Goal: Communication & Community: Answer question/provide support

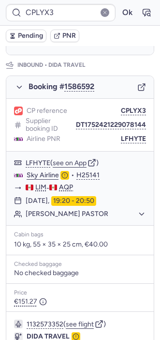
scroll to position [468, 0]
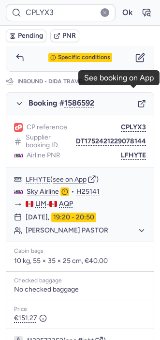
click at [138, 99] on icon "button" at bounding box center [142, 103] width 9 height 9
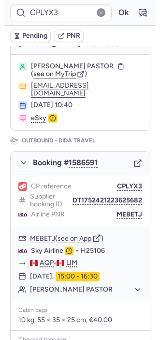
scroll to position [0, 0]
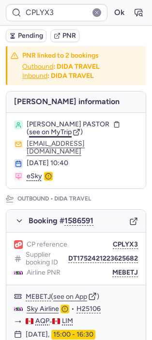
click at [54, 130] on span "see on MyTrip" at bounding box center [50, 132] width 43 height 8
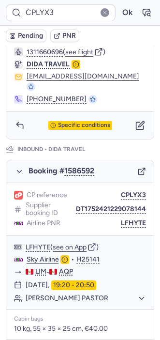
scroll to position [399, 0]
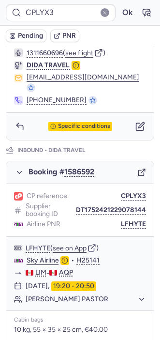
click at [138, 168] on icon "button" at bounding box center [142, 172] width 9 height 9
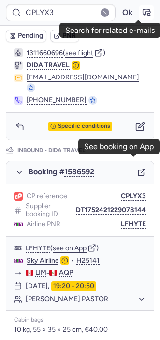
click at [139, 14] on button "button" at bounding box center [147, 13] width 16 height 16
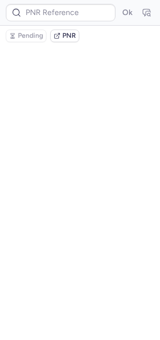
scroll to position [0, 0]
type input "CPLYX3"
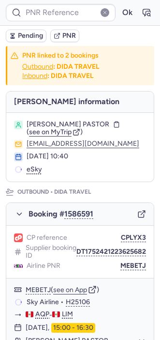
type input "CPLYX3"
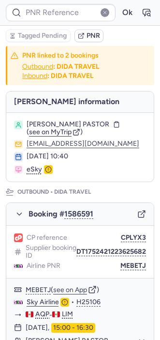
type input "CPLYX3"
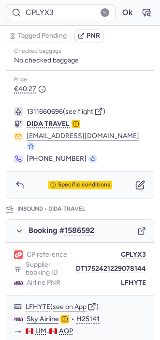
scroll to position [541, 0]
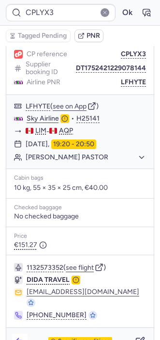
click at [22, 334] on button "button" at bounding box center [20, 342] width 16 height 16
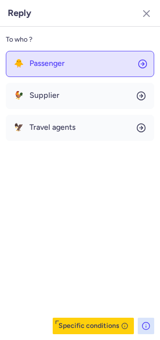
click at [53, 58] on button "🐥 Passenger" at bounding box center [80, 64] width 149 height 26
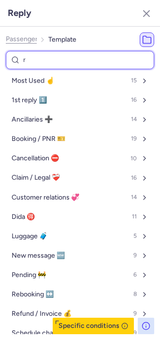
type input "re"
select select "en"
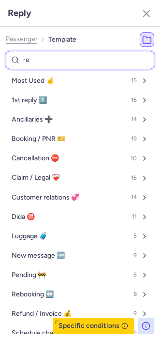
select select "en"
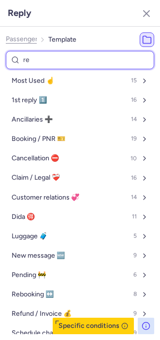
select select "en"
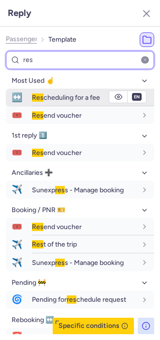
type input "res"
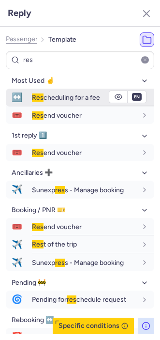
click at [38, 103] on div "Res cheduling for a fee" at bounding box center [93, 97] width 123 height 17
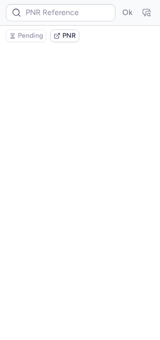
scroll to position [0, 0]
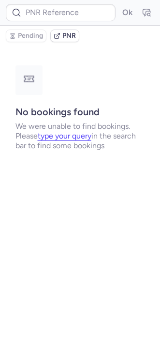
type input "CPLYX3"
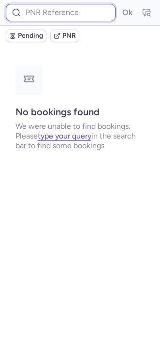
paste input "1926226520825819136"
click at [60, 12] on input "1926226520825819136" at bounding box center [61, 12] width 110 height 17
type input "1926226520825819136"
click at [120, 5] on button "Ok" at bounding box center [128, 13] width 16 height 16
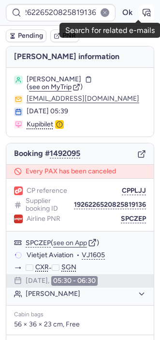
scroll to position [0, 0]
click at [142, 15] on icon "button" at bounding box center [147, 13] width 10 height 10
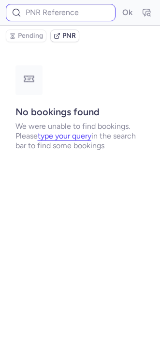
type input "CPPLJJ"
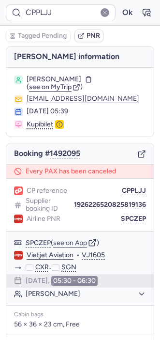
scroll to position [158, 0]
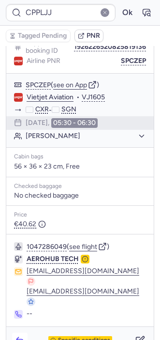
click at [21, 336] on icon "button" at bounding box center [20, 341] width 10 height 10
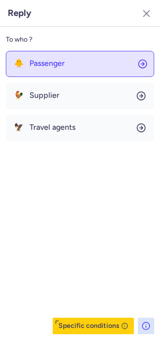
click at [67, 56] on button "🐥 Passenger" at bounding box center [80, 64] width 149 height 26
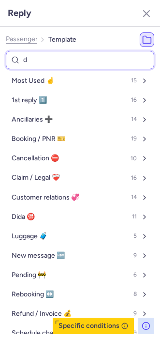
type input "do"
select select "ru"
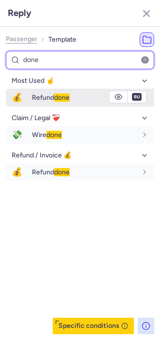
type input "done"
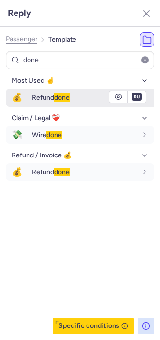
click at [35, 102] on div "Refund done" at bounding box center [93, 97] width 123 height 16
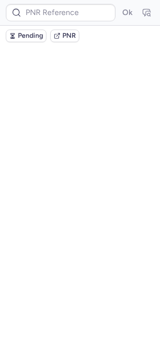
scroll to position [0, 0]
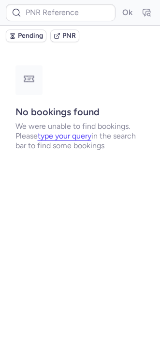
type input "CPPLJJ"
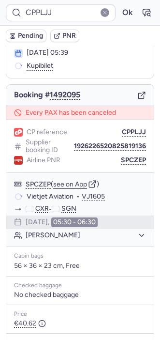
scroll to position [57, 0]
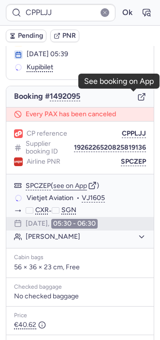
click at [138, 97] on icon "button" at bounding box center [142, 97] width 9 height 9
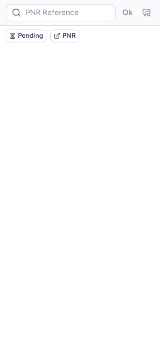
scroll to position [0, 0]
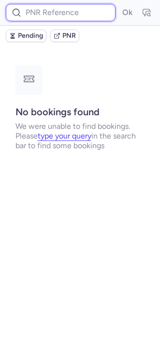
click at [54, 16] on input at bounding box center [61, 12] width 110 height 17
paste input "1911843250138939392"
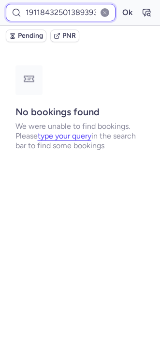
scroll to position [0, 9]
type input "1911843250138939392"
click at [120, 5] on button "Ok" at bounding box center [128, 13] width 16 height 16
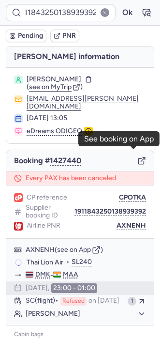
scroll to position [0, 0]
click at [141, 158] on line "button" at bounding box center [143, 160] width 4 height 4
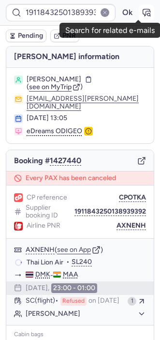
click at [148, 15] on icon "button" at bounding box center [149, 14] width 2 height 2
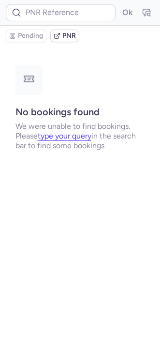
type input "CPOTKA"
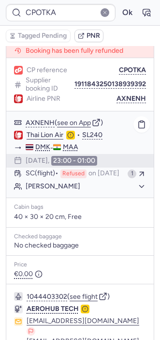
scroll to position [194, 0]
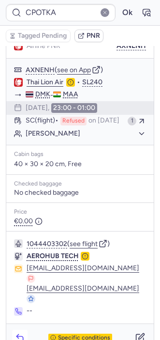
click at [15, 333] on icon "button" at bounding box center [20, 338] width 10 height 10
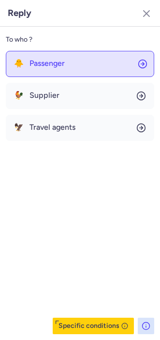
click at [73, 56] on button "🐥 Passenger" at bounding box center [80, 64] width 149 height 26
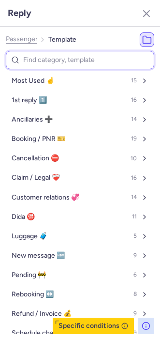
type input "d"
select select "en"
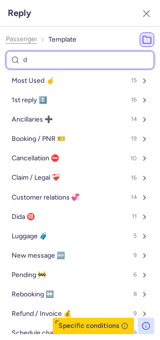
select select "en"
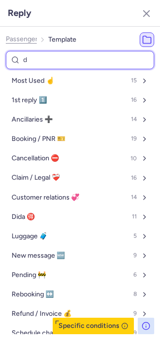
select select "en"
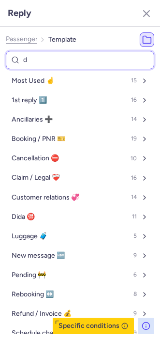
select select "en"
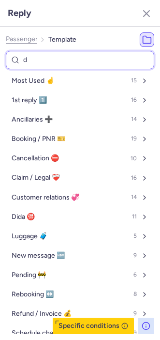
select select "en"
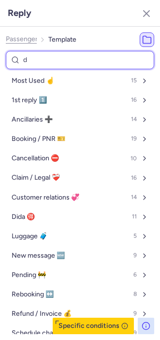
select select "en"
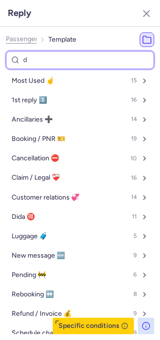
select select "en"
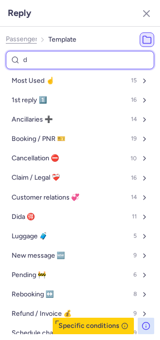
select select "en"
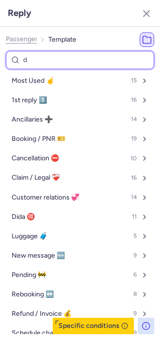
select select "en"
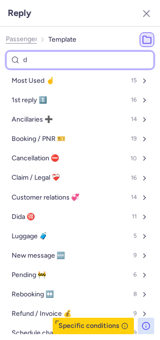
select select "en"
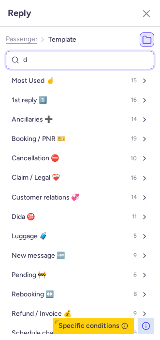
select select "en"
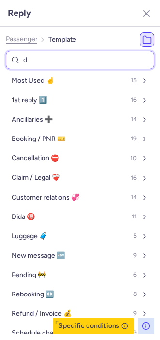
select select "en"
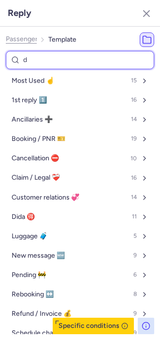
select select "en"
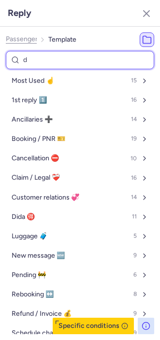
select select "en"
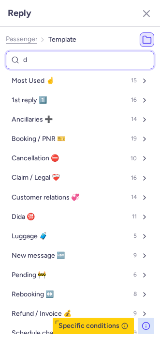
select select "en"
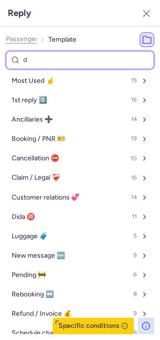
select select "en"
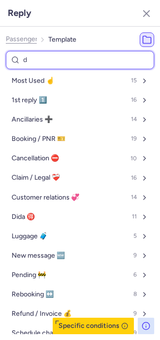
select select "en"
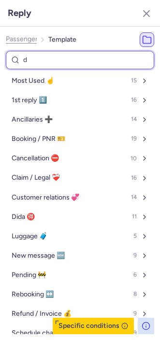
select select "en"
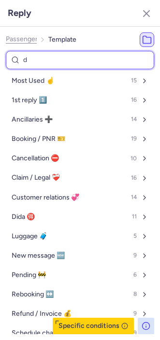
select select "en"
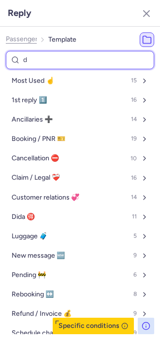
select select "en"
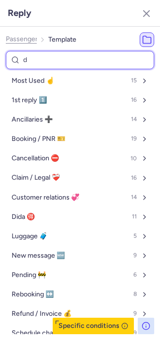
select select "en"
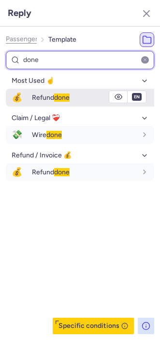
type input "done"
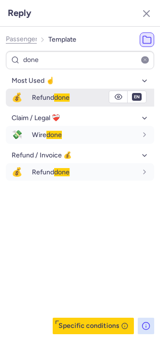
click at [39, 97] on span "Refund done" at bounding box center [51, 98] width 38 height 8
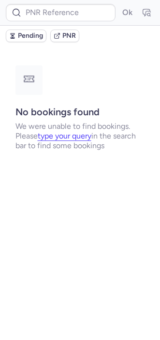
scroll to position [0, 0]
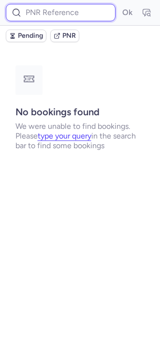
paste input "EEPOIG"
click at [48, 7] on input "EEPOIG" at bounding box center [61, 12] width 110 height 17
type input "EEPOIG"
click at [120, 5] on button "Ok" at bounding box center [128, 13] width 16 height 16
paste input "EEPOIG"
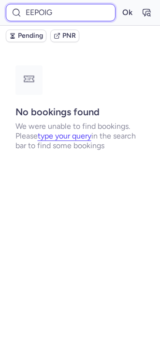
click at [120, 5] on button "Ok" at bounding box center [128, 13] width 16 height 16
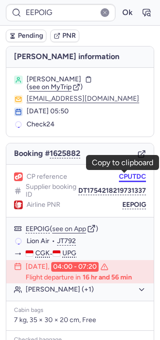
click at [126, 179] on button "CPUTDC" at bounding box center [132, 177] width 27 height 8
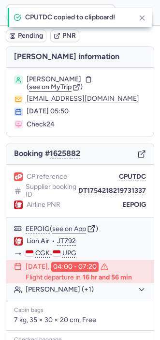
type input "CPUTDC"
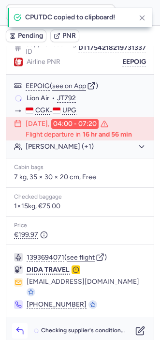
click at [16, 326] on icon "button" at bounding box center [20, 331] width 10 height 10
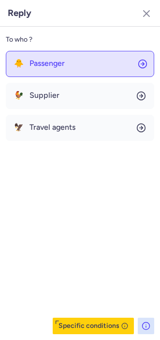
click at [62, 65] on span "Passenger" at bounding box center [47, 63] width 35 height 9
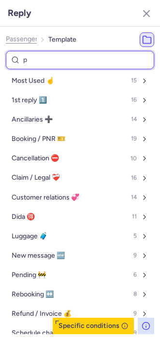
type input "pn"
select select "en"
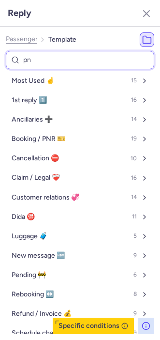
select select "en"
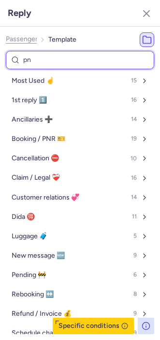
select select "en"
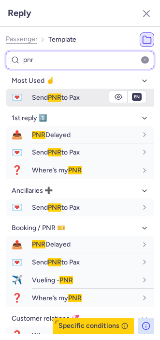
type input "pnr"
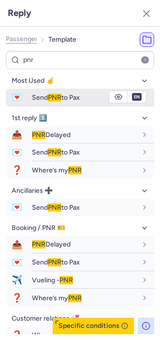
click at [37, 96] on span "Send PNR to Pax" at bounding box center [56, 98] width 48 height 8
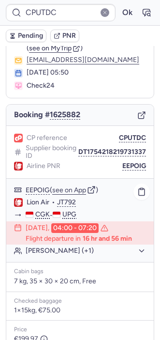
scroll to position [38, 0]
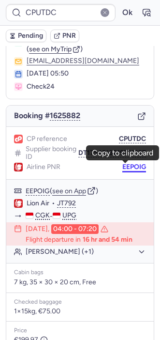
click at [128, 168] on button "EEPOIG" at bounding box center [135, 167] width 24 height 8
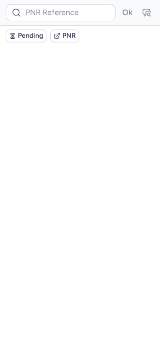
scroll to position [0, 0]
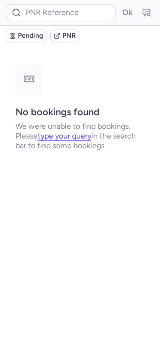
type input "CPFU5X"
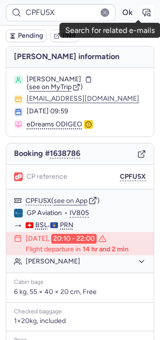
click at [142, 16] on icon "button" at bounding box center [147, 13] width 10 height 10
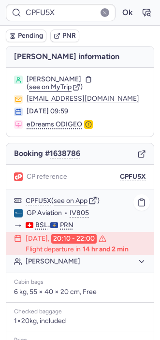
scroll to position [125, 0]
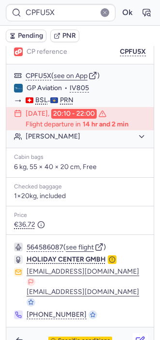
click at [139, 337] on icon "button" at bounding box center [142, 340] width 6 height 6
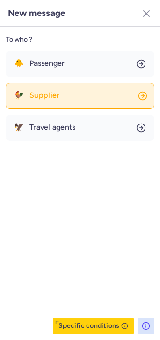
click at [61, 101] on button "🐓 Supplier" at bounding box center [80, 96] width 149 height 26
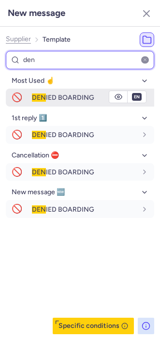
type input "den"
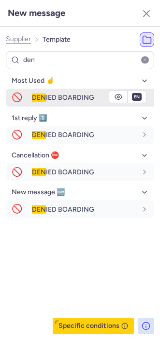
click at [48, 100] on span "DEN IED BOARDING" at bounding box center [63, 98] width 63 height 8
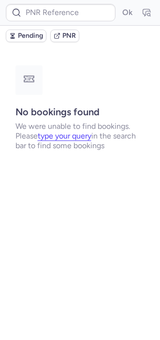
scroll to position [0, 0]
type input "CPFU5X"
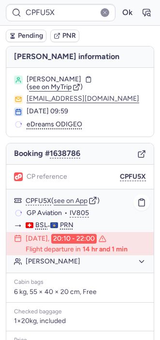
scroll to position [125, 0]
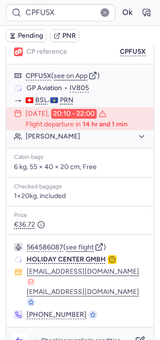
click at [22, 340] on icon "button" at bounding box center [19, 342] width 6 height 4
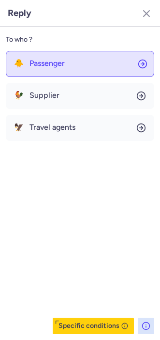
click at [53, 67] on span "Passenger" at bounding box center [47, 63] width 35 height 9
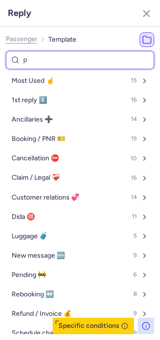
type input "pe"
select select "en"
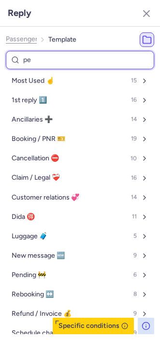
select select "en"
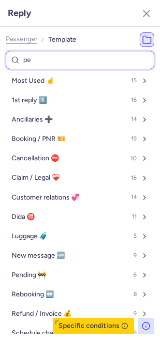
select select "en"
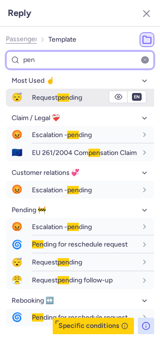
type input "pen"
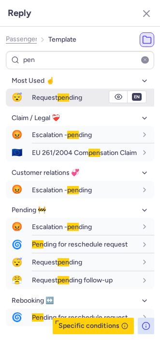
click at [49, 97] on span "Request pen ding" at bounding box center [57, 98] width 50 height 8
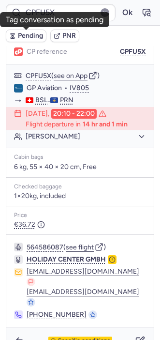
click at [27, 40] on button "Pending" at bounding box center [26, 36] width 41 height 13
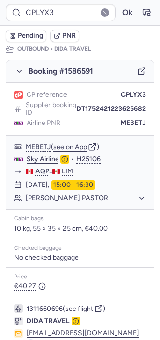
scroll to position [142, 0]
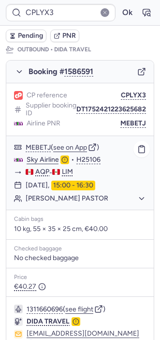
type input "CPCQV5"
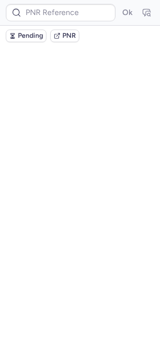
scroll to position [0, 0]
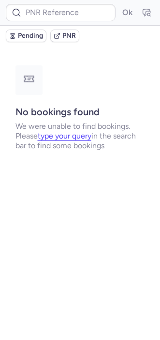
type input "CPYM7A"
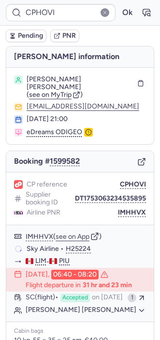
click at [24, 42] on div "Pending PNR" at bounding box center [80, 36] width 160 height 20
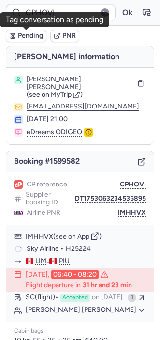
click at [21, 40] on button "Pending" at bounding box center [26, 36] width 41 height 13
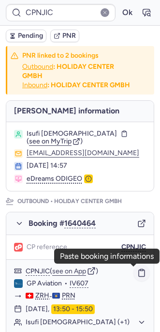
click at [138, 276] on icon "button" at bounding box center [142, 272] width 9 height 9
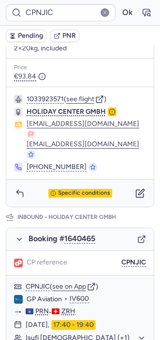
scroll to position [333, 0]
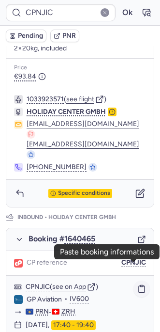
click at [138, 284] on icon "button" at bounding box center [142, 288] width 9 height 9
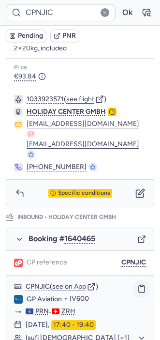
type input "DT1754041057507323"
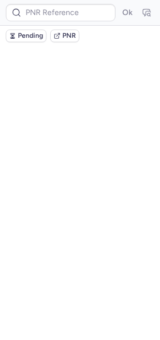
scroll to position [0, 0]
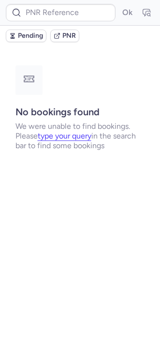
type input "CPSDQR"
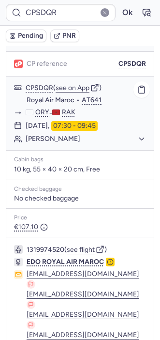
scroll to position [156, 0]
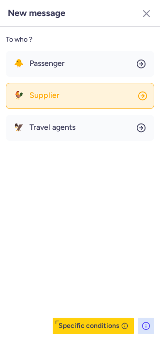
click at [52, 92] on span "Supplier" at bounding box center [45, 95] width 30 height 9
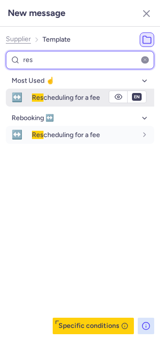
type input "res"
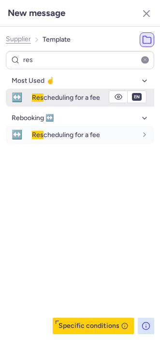
click at [51, 92] on div "Res cheduling for a fee" at bounding box center [93, 97] width 123 height 16
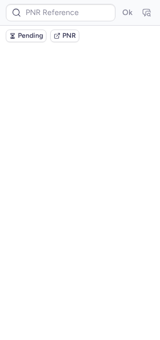
scroll to position [0, 0]
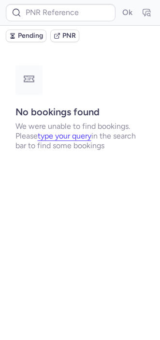
type input "CPSDQR"
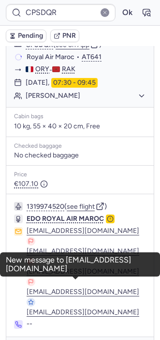
scroll to position [156, 0]
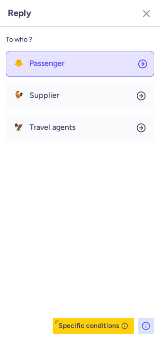
click at [48, 70] on button "🐥 Passenger" at bounding box center [80, 64] width 149 height 26
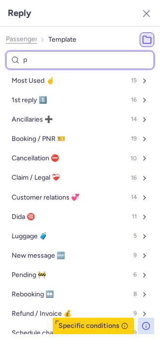
type input "pe"
select select "en"
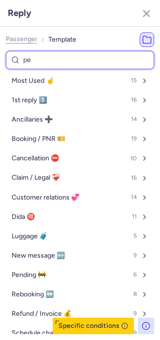
select select "en"
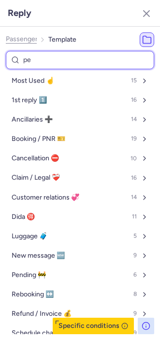
select select "en"
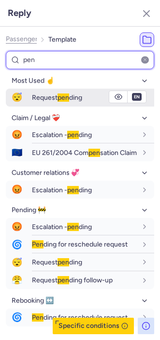
type input "pen"
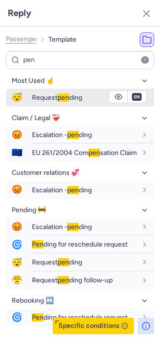
click at [30, 104] on button "😴 Request pen ding" at bounding box center [80, 98] width 149 height 18
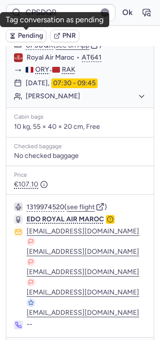
click at [22, 33] on span "Pending" at bounding box center [30, 36] width 25 height 8
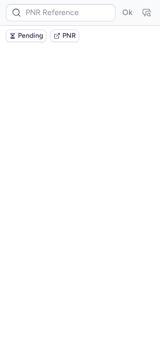
scroll to position [0, 0]
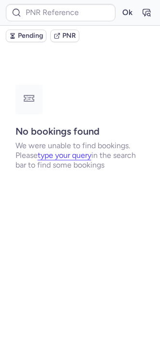
type input "CPHOVI"
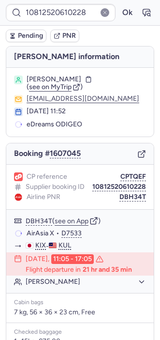
type input "CPFU5X"
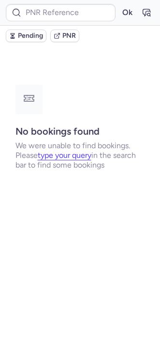
type input "DT1749997500013301"
